Goal: Transaction & Acquisition: Purchase product/service

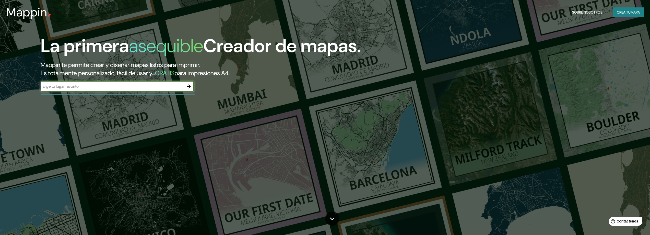
click at [161, 83] on input "text" at bounding box center [112, 86] width 143 height 6
type input "colombia"
click at [190, 88] on icon "button" at bounding box center [189, 86] width 6 height 6
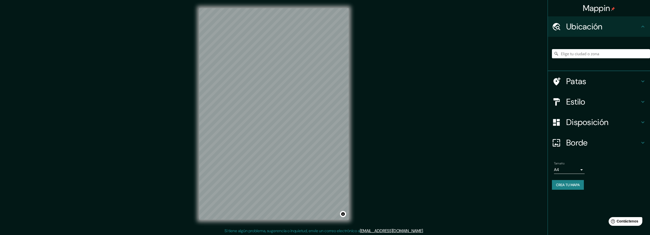
click at [581, 81] on font "Patas" at bounding box center [576, 81] width 20 height 11
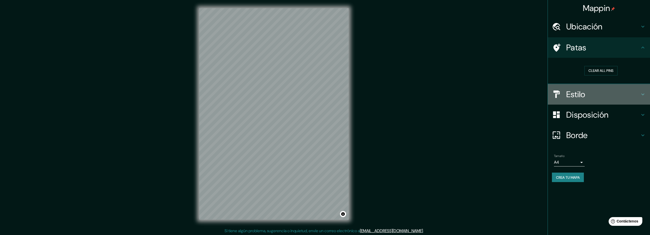
click at [597, 96] on h4 "Estilo" at bounding box center [603, 94] width 74 height 10
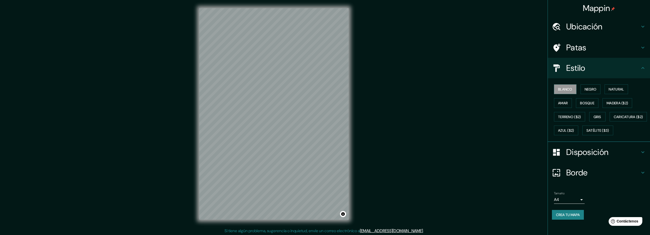
click at [569, 75] on div "Estilo" at bounding box center [599, 68] width 102 height 20
click at [561, 157] on div "Disposición" at bounding box center [599, 152] width 102 height 20
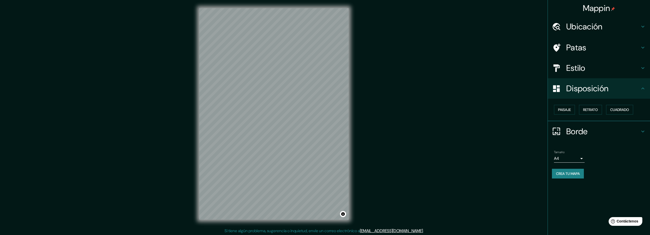
click at [566, 133] on div at bounding box center [559, 131] width 14 height 9
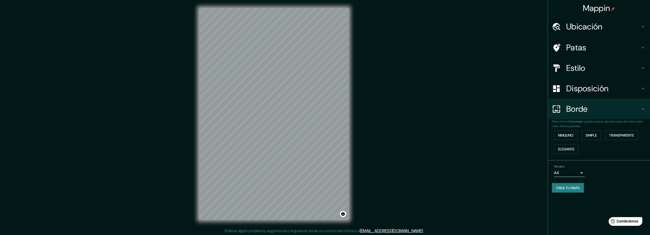
click at [562, 115] on div "Borde" at bounding box center [599, 109] width 102 height 20
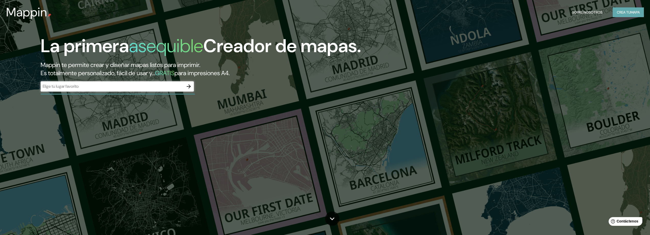
click at [621, 10] on font "Crea tu" at bounding box center [623, 12] width 14 height 5
click at [57, 88] on input "text" at bounding box center [112, 86] width 143 height 6
click at [152, 82] on div "​" at bounding box center [117, 86] width 153 height 10
click at [48, 84] on input "text" at bounding box center [112, 86] width 143 height 6
type input "huilA COLOMBIA"
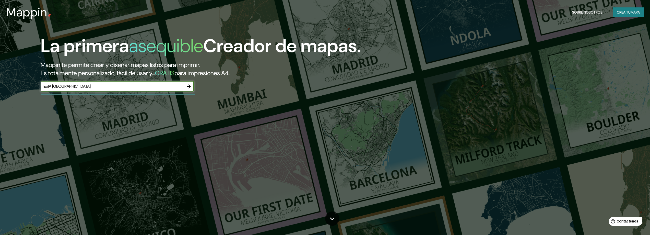
click at [190, 87] on icon "button" at bounding box center [189, 86] width 4 height 4
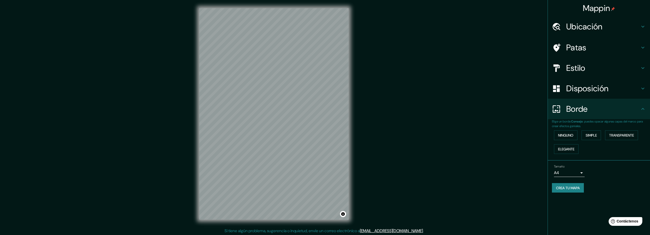
click at [270, 3] on div "© Mapbox © OpenStreetMap Improve this map" at bounding box center [274, 113] width 166 height 227
click at [607, 30] on h4 "Ubicación" at bounding box center [603, 26] width 74 height 10
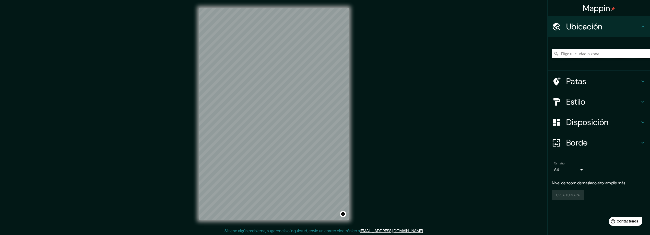
click at [601, 51] on input "Elige tu ciudad o zona" at bounding box center [601, 53] width 98 height 9
click at [349, 117] on div "© Mapbox © OpenStreetMap Improve this map" at bounding box center [274, 113] width 166 height 227
click at [568, 54] on input "Colombia, Huila, Colombia" at bounding box center [601, 53] width 98 height 9
drag, startPoint x: 622, startPoint y: 56, endPoint x: 643, endPoint y: 52, distance: 21.9
click at [641, 52] on input "Colombia, Huila, Colombia" at bounding box center [601, 53] width 98 height 9
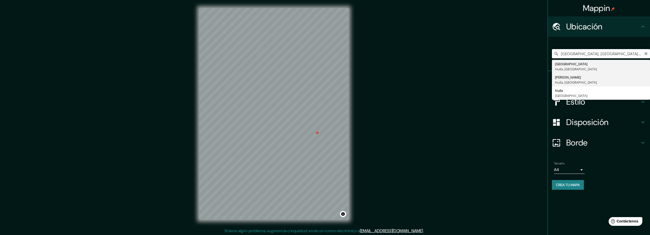
type input "Garzón, Huila, Colombia"
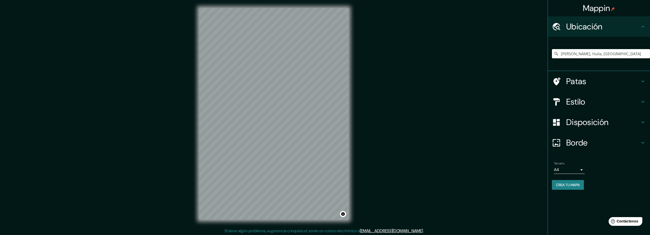
click at [556, 183] on font "Crea tu mapa" at bounding box center [568, 184] width 24 height 5
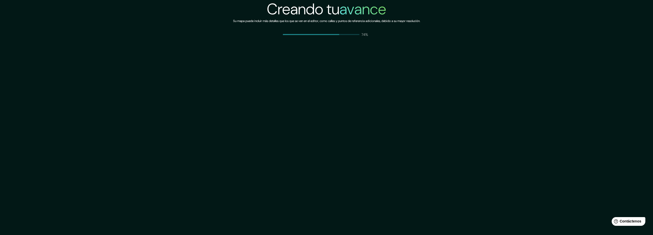
click at [349, 35] on div "74%" at bounding box center [327, 34] width 88 height 5
click at [367, 35] on font "74%" at bounding box center [365, 34] width 7 height 5
click at [365, 44] on div "Creando tu avance Su mapa puede incluir más detalles que los que se ven en el e…" at bounding box center [326, 117] width 653 height 235
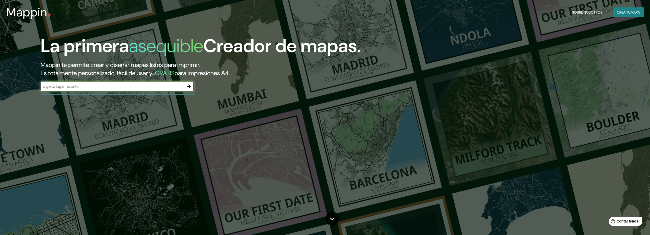
click at [189, 85] on icon "button" at bounding box center [189, 86] width 4 height 4
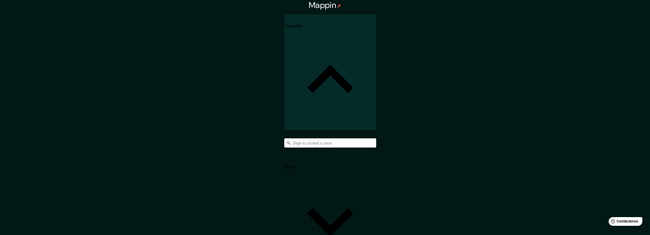
click at [376, 138] on input "Elige tu ciudad o zona" at bounding box center [330, 142] width 92 height 9
click at [376, 138] on input "Colombia, Huila, Colombia" at bounding box center [330, 142] width 92 height 9
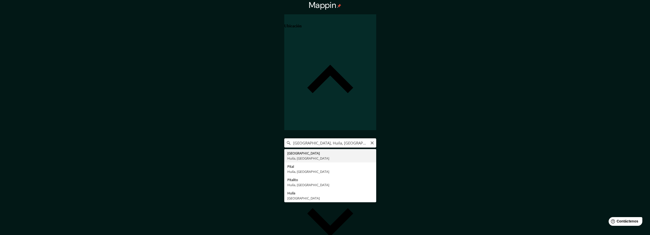
click at [376, 138] on input "Colombia, Huila, Colombia PITAL" at bounding box center [330, 142] width 92 height 9
type input "Pital, [GEOGRAPHIC_DATA], [GEOGRAPHIC_DATA]"
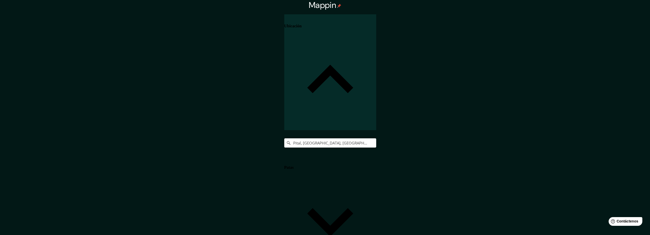
drag, startPoint x: 324, startPoint y: 155, endPoint x: 316, endPoint y: 166, distance: 14.5
click at [294, 165] on h4 "Patas" at bounding box center [288, 167] width 9 height 5
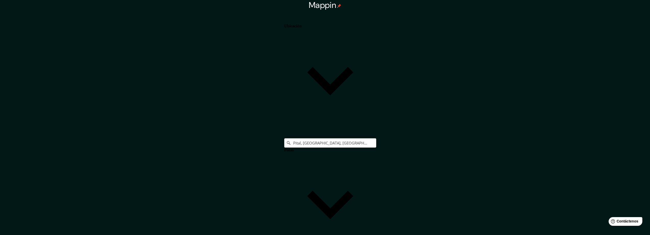
click at [294, 148] on font "Patas" at bounding box center [288, 150] width 9 height 4
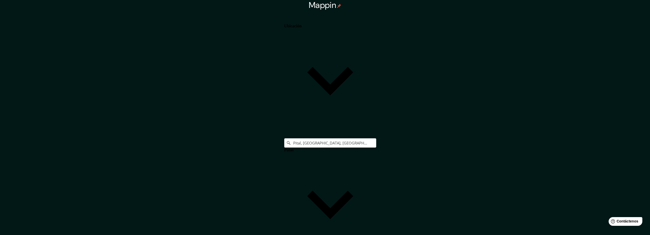
drag, startPoint x: 613, startPoint y: 93, endPoint x: 602, endPoint y: 91, distance: 11.3
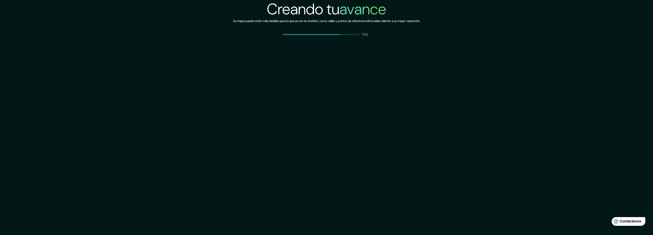
click at [340, 33] on div "75%" at bounding box center [327, 34] width 88 height 5
click at [343, 34] on span at bounding box center [321, 34] width 77 height 1
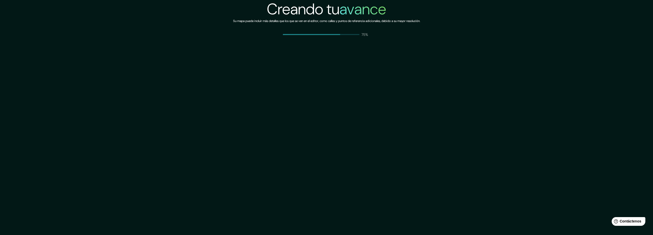
click at [343, 34] on span at bounding box center [321, 34] width 77 height 1
click at [222, 58] on div "Creando tu avance Su mapa puede incluir más detalles que los que se ven en el e…" at bounding box center [326, 117] width 653 height 235
click at [221, 58] on div "Creando tu avance Su mapa puede incluir más detalles que los que se ven en el e…" at bounding box center [326, 117] width 653 height 235
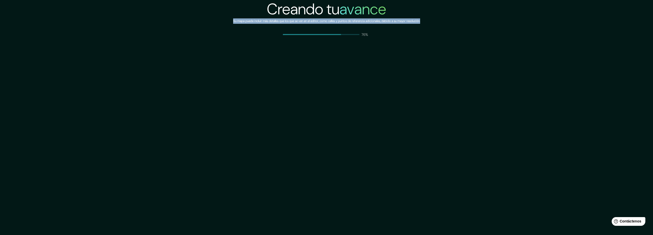
click at [221, 58] on div "Creando tu avance Su mapa puede incluir más detalles que los que se ven en el e…" at bounding box center [326, 117] width 653 height 235
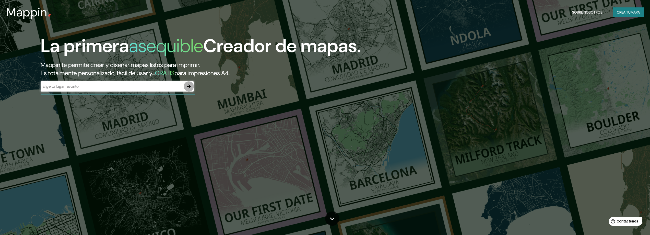
click at [186, 87] on icon "button" at bounding box center [189, 86] width 6 height 6
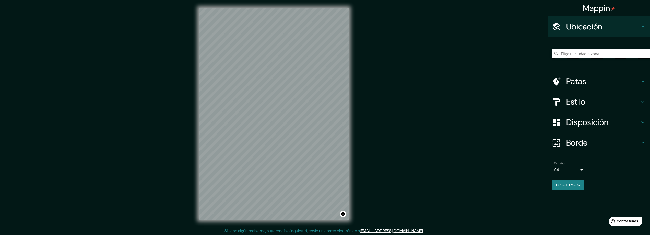
drag, startPoint x: 580, startPoint y: 53, endPoint x: 576, endPoint y: 53, distance: 4.3
click at [580, 53] on input "Elige tu ciudad o zona" at bounding box center [601, 53] width 98 height 9
click at [572, 55] on input "Pitalito, Huila, Colombia" at bounding box center [601, 53] width 98 height 9
type input "Pital, Huila, Colombia"
click at [583, 184] on button "Crea tu mapa" at bounding box center [568, 185] width 32 height 10
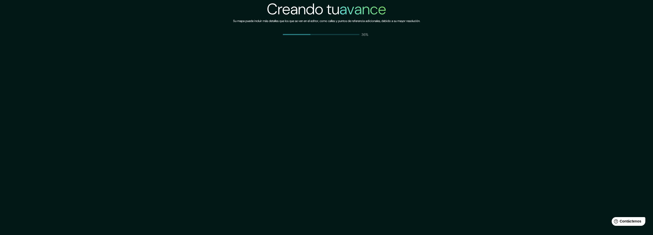
drag, startPoint x: 91, startPoint y: 1, endPoint x: 87, endPoint y: 27, distance: 26.1
click at [87, 27] on div "Creando tu avance Su mapa puede incluir más detalles que los que se ven en el e…" at bounding box center [326, 18] width 653 height 37
click at [209, 38] on div "Creando tu avance Su mapa puede incluir más detalles que los que se ven en el e…" at bounding box center [326, 117] width 653 height 235
